Goal: Information Seeking & Learning: Learn about a topic

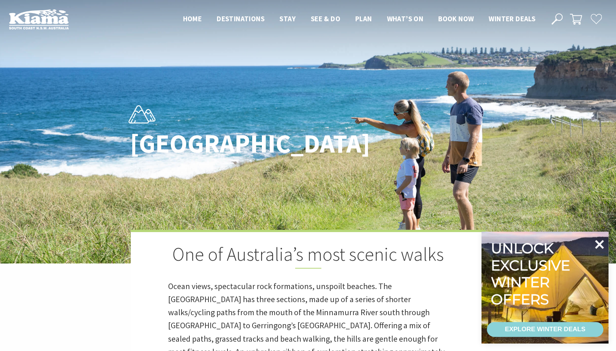
click at [599, 242] on icon at bounding box center [599, 245] width 18 height 18
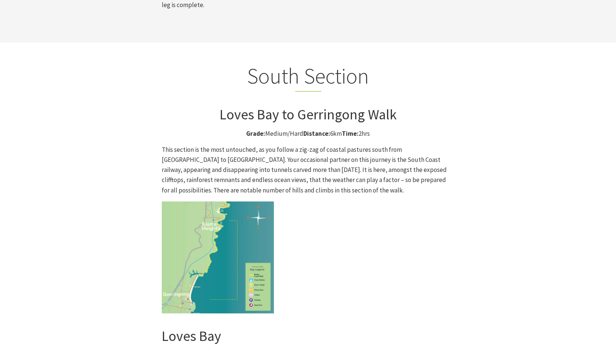
scroll to position [1890, 0]
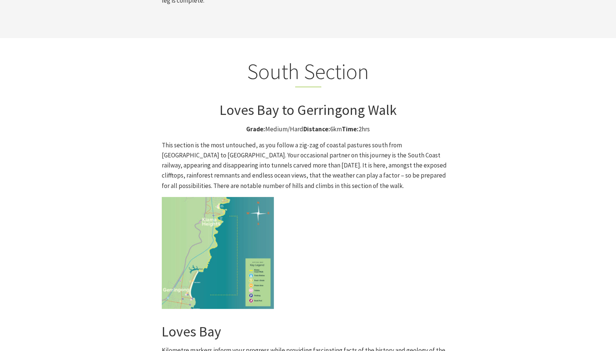
click at [218, 210] on img at bounding box center [218, 253] width 112 height 112
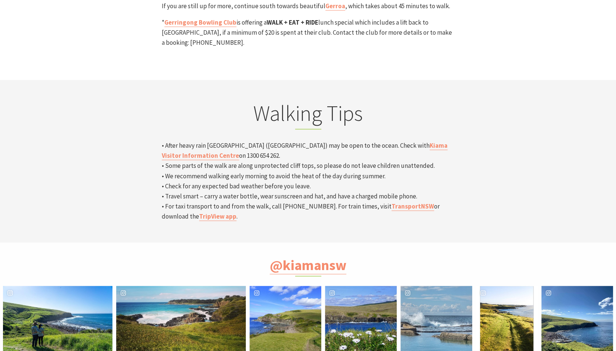
scroll to position [2394, 0]
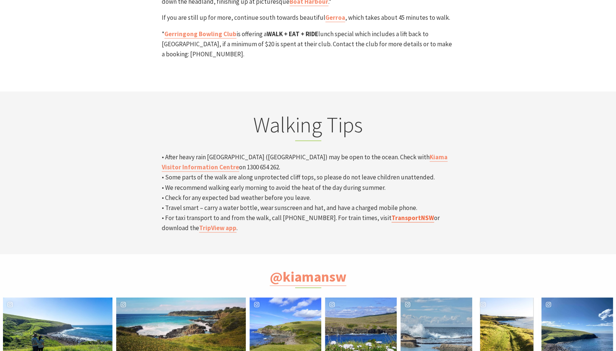
click at [392, 214] on link "TransportNSW" at bounding box center [412, 218] width 43 height 9
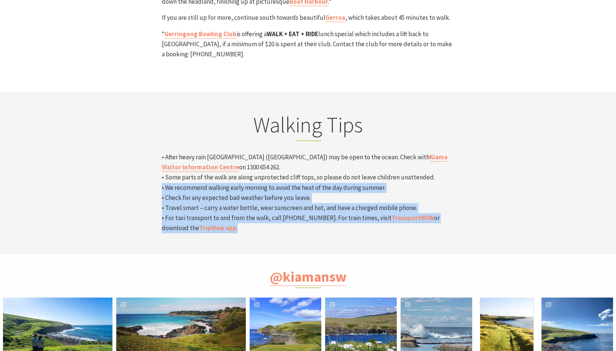
drag, startPoint x: 558, startPoint y: 137, endPoint x: 573, endPoint y: 117, distance: 25.3
click at [573, 117] on section "Walking Tips • After heavy rain [GEOGRAPHIC_DATA] ([GEOGRAPHIC_DATA]) may be op…" at bounding box center [308, 172] width 616 height 162
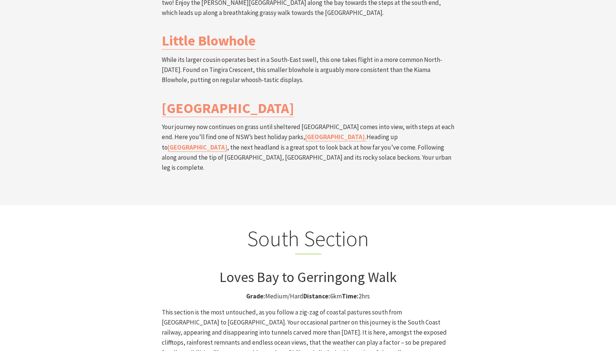
scroll to position [1858, 0]
